Goal: Browse casually: Explore the website without a specific task or goal

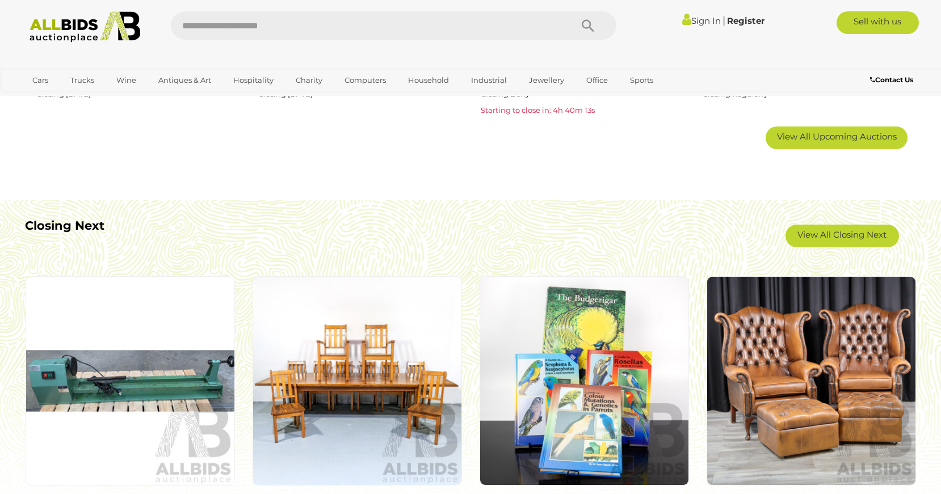
scroll to position [928, 0]
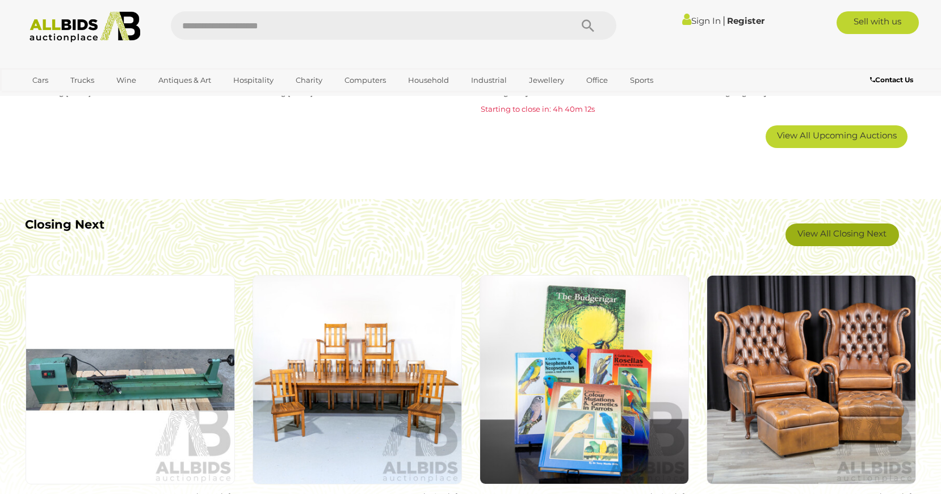
click at [837, 232] on link "View All Closing Next" at bounding box center [841, 234] width 113 height 23
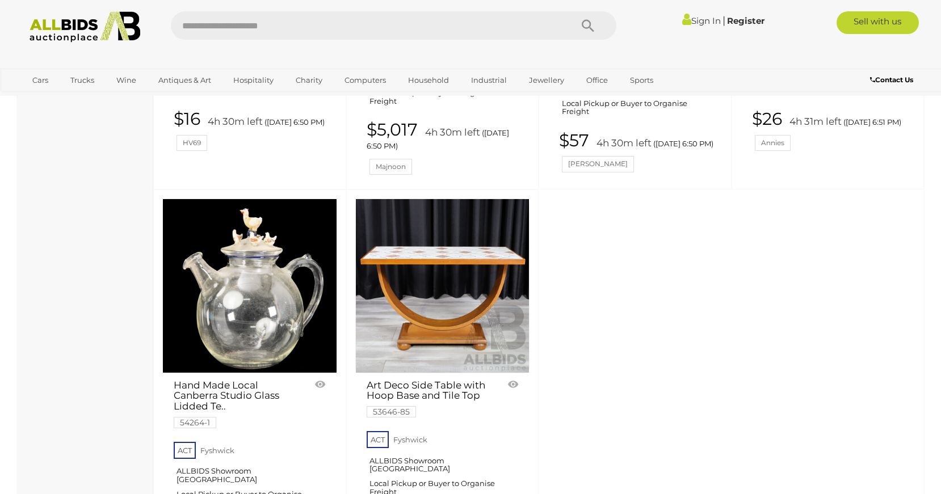
scroll to position [4729, 0]
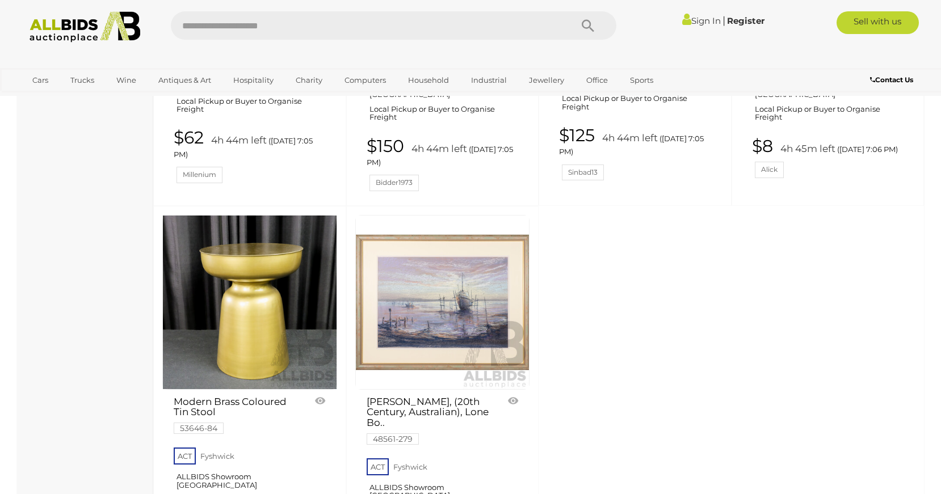
scroll to position [4762, 0]
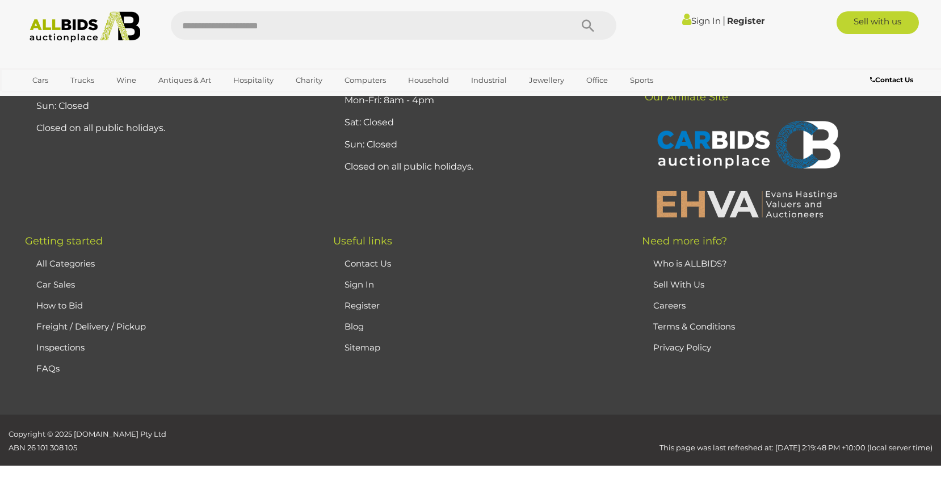
scroll to position [39, 0]
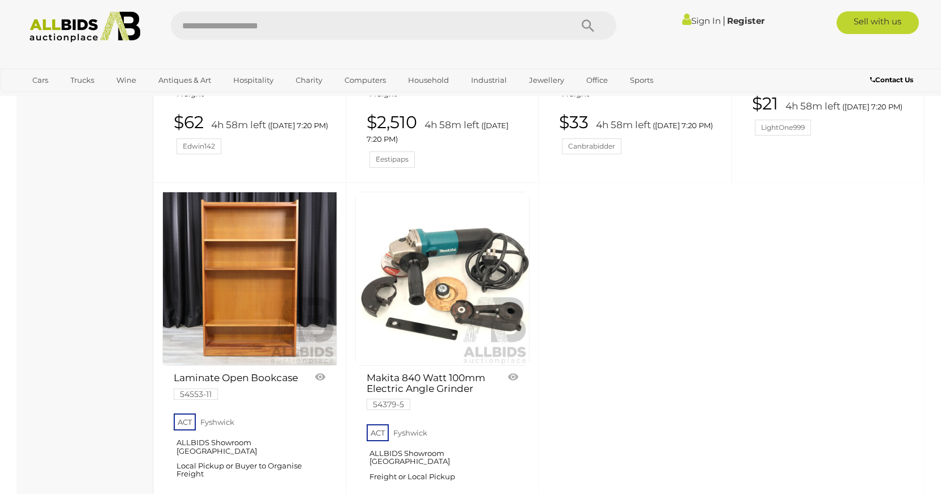
scroll to position [4734, 0]
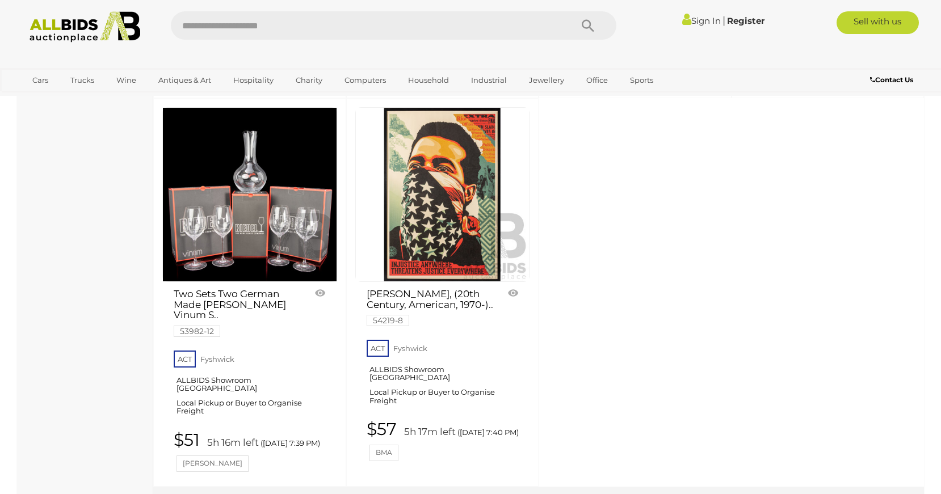
scroll to position [4776, 0]
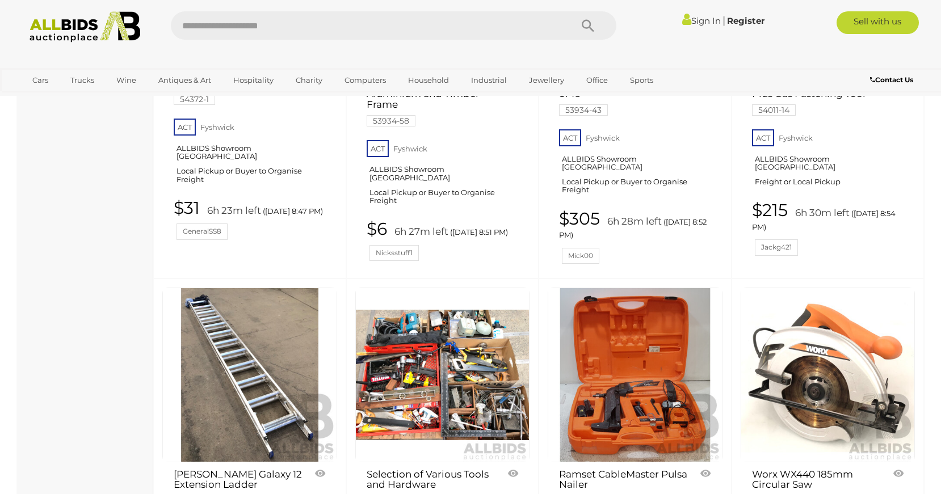
scroll to position [4174, 0]
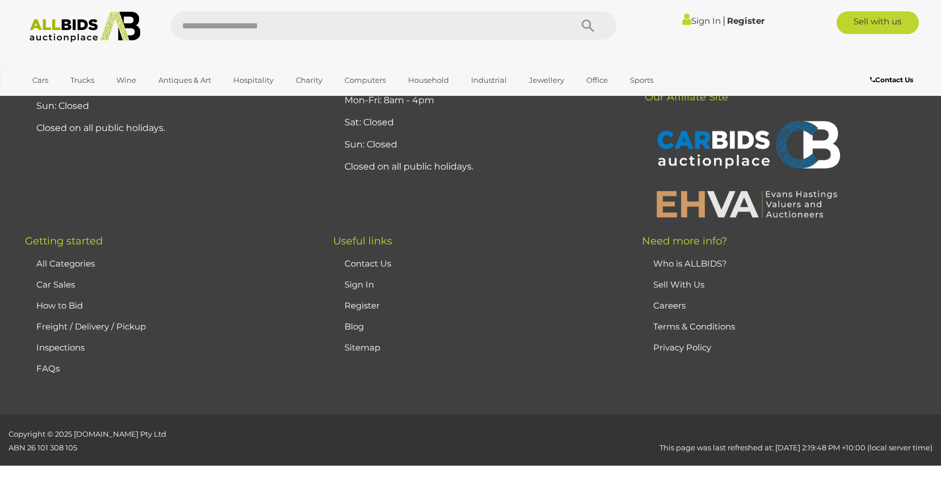
scroll to position [39, 0]
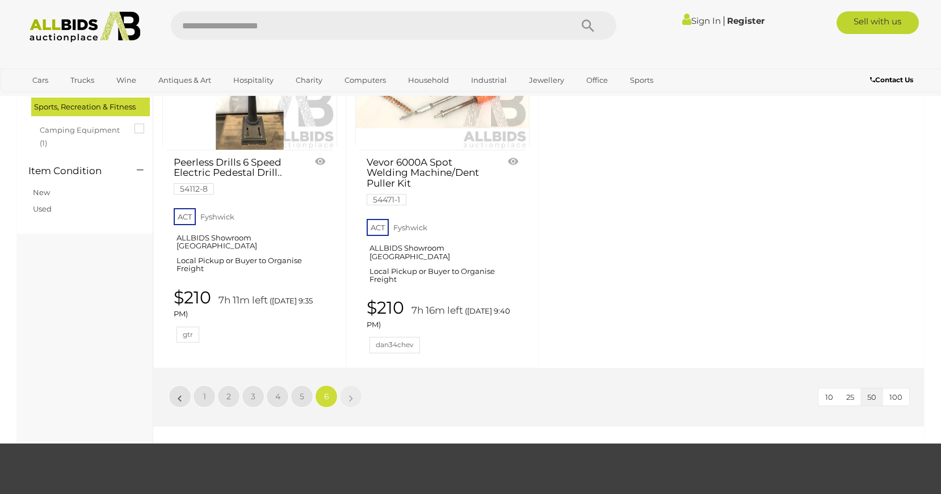
scroll to position [961, 0]
